Goal: Task Accomplishment & Management: Use online tool/utility

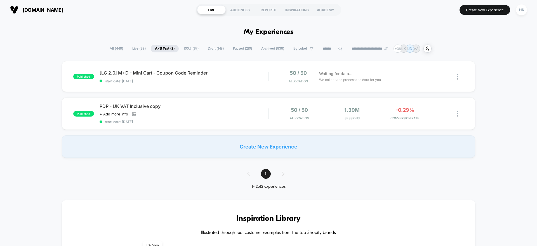
click at [112, 49] on span "All ( 448 )" at bounding box center [116, 49] width 22 height 8
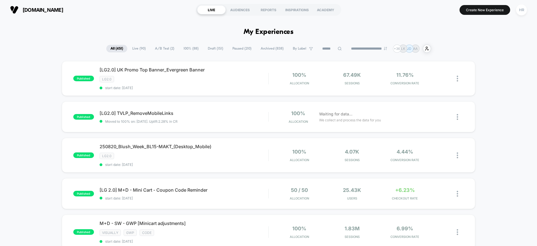
click at [190, 48] on span "100% ( 88 )" at bounding box center [190, 49] width 23 height 8
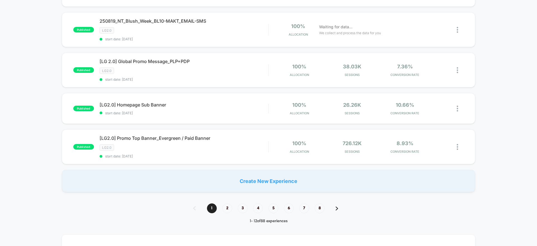
scroll to position [360, 0]
click at [323, 207] on span "8" at bounding box center [320, 208] width 10 height 10
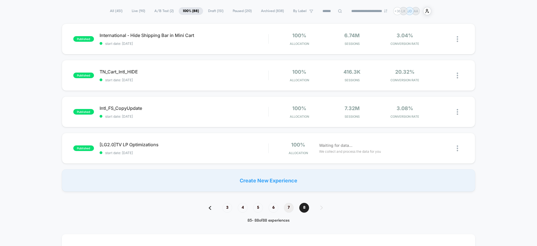
scroll to position [38, 0]
click at [289, 208] on span "7" at bounding box center [289, 207] width 10 height 10
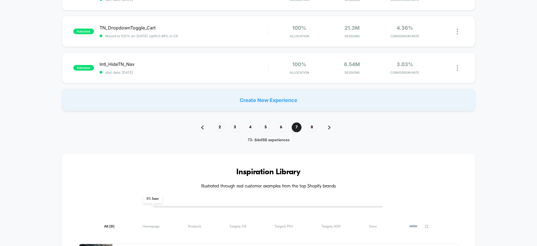
scroll to position [409, 0]
click at [200, 126] on div "2 3 4 5 6 7 8" at bounding box center [269, 127] width 146 height 10
click at [201, 126] on img at bounding box center [202, 127] width 3 height 4
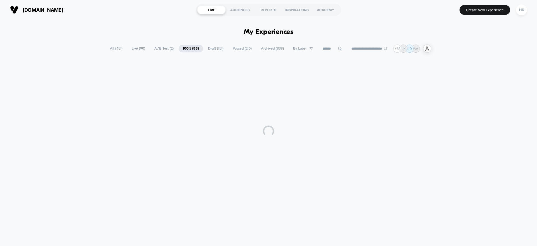
scroll to position [0, 0]
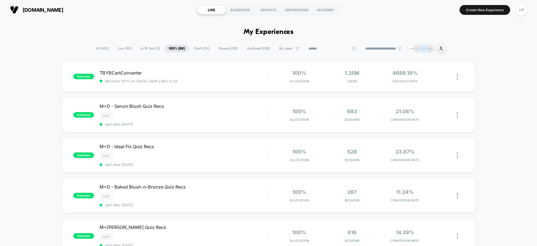
click at [322, 46] on input at bounding box center [332, 48] width 56 height 7
click at [104, 49] on span "All ( 451 )" at bounding box center [102, 49] width 21 height 8
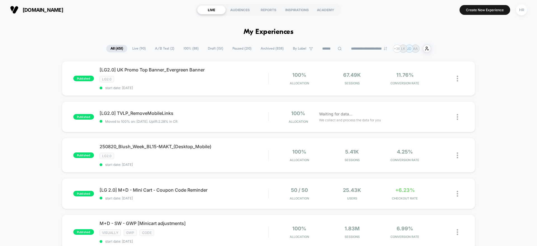
click at [319, 48] on input at bounding box center [332, 48] width 28 height 7
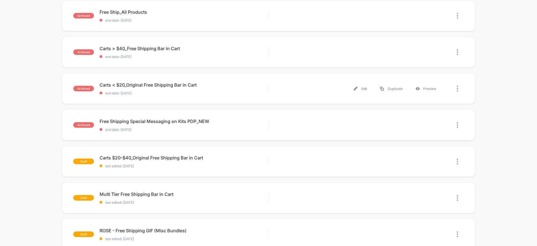
scroll to position [135, 0]
type input "****"
click at [267, 125] on div "Free Shipping Special Messaging on Kits PDP_NEW Click to edit experience detail…" at bounding box center [184, 124] width 169 height 13
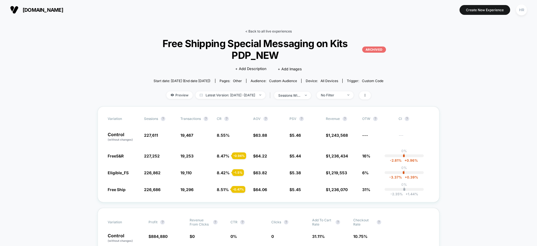
click at [274, 32] on link "< Back to all live experiences" at bounding box center [268, 31] width 46 height 4
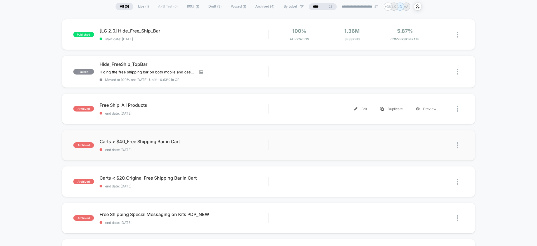
scroll to position [43, 0]
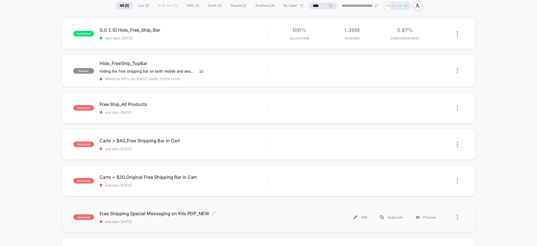
click at [252, 217] on div "Free Shipping Special Messaging on Kits PDP_NEW Click to edit experience detail…" at bounding box center [184, 216] width 169 height 13
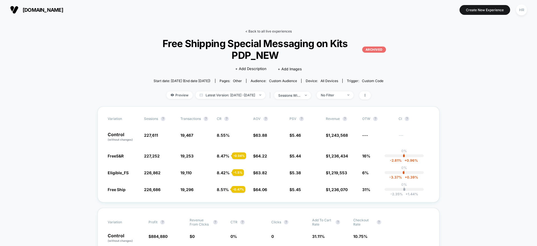
click at [274, 29] on link "< Back to all live experiences" at bounding box center [268, 31] width 46 height 4
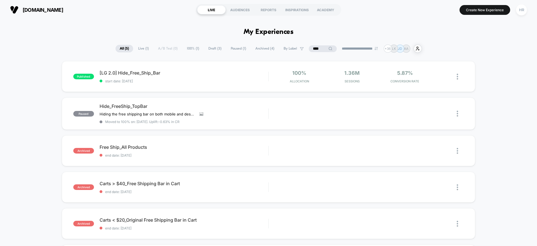
click at [315, 50] on input "****" at bounding box center [323, 48] width 28 height 7
click at [315, 50] on input "****" at bounding box center [323, 48] width 56 height 7
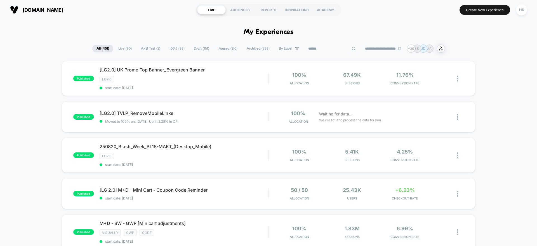
click at [149, 47] on span "A/B Test ( 2 )" at bounding box center [151, 49] width 28 height 8
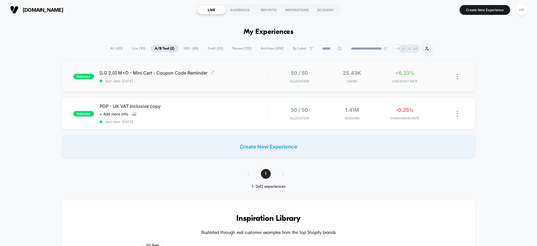
click at [250, 70] on span "[LG 2.0] M+D - Mini Cart - Coupon Code Reminder Click to edit experience details" at bounding box center [184, 73] width 169 height 6
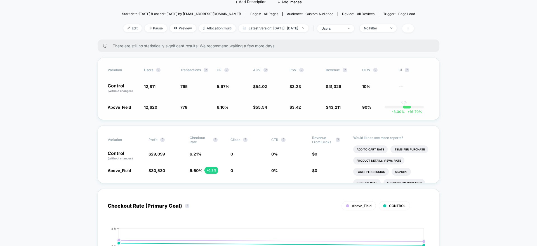
scroll to position [69, 0]
